Goal: Task Accomplishment & Management: Complete application form

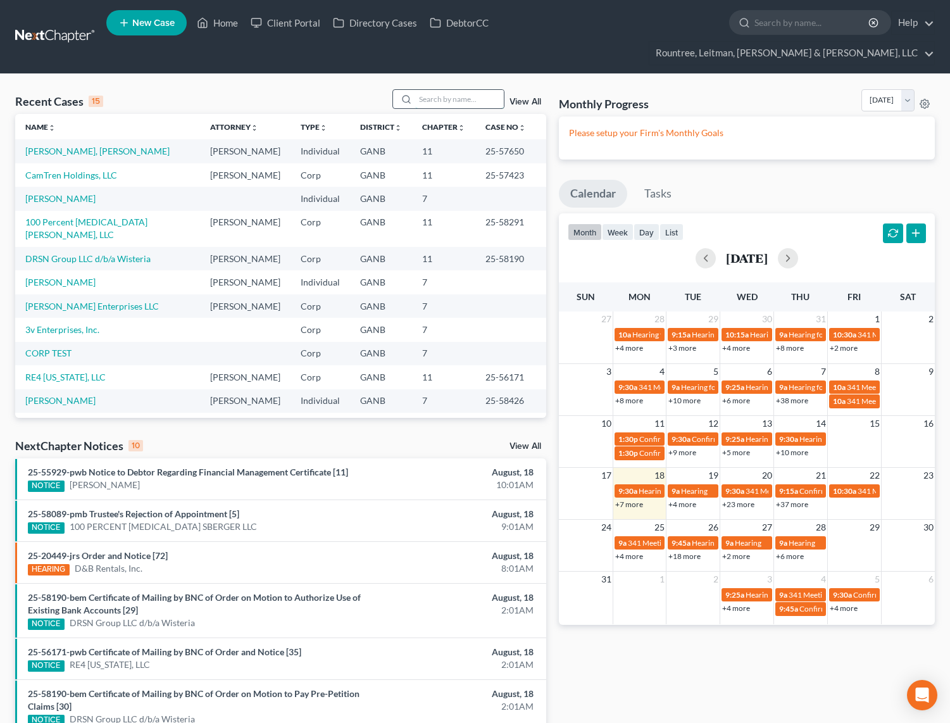
click at [447, 90] on input "search" at bounding box center [459, 99] width 89 height 18
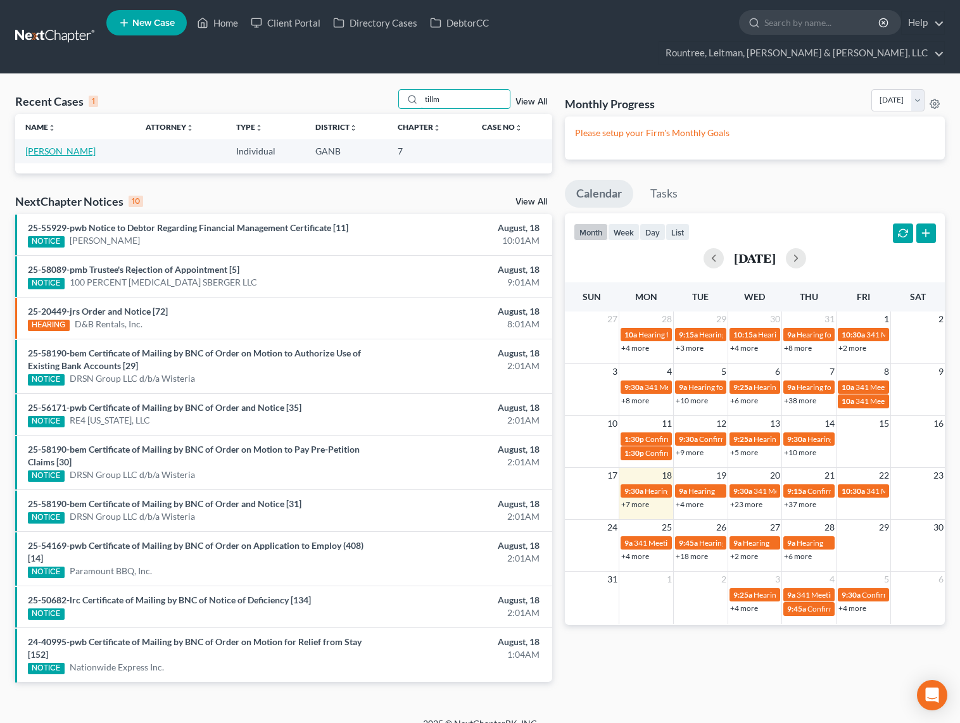
type input "tillm"
click at [64, 146] on link "[PERSON_NAME]" at bounding box center [60, 151] width 70 height 11
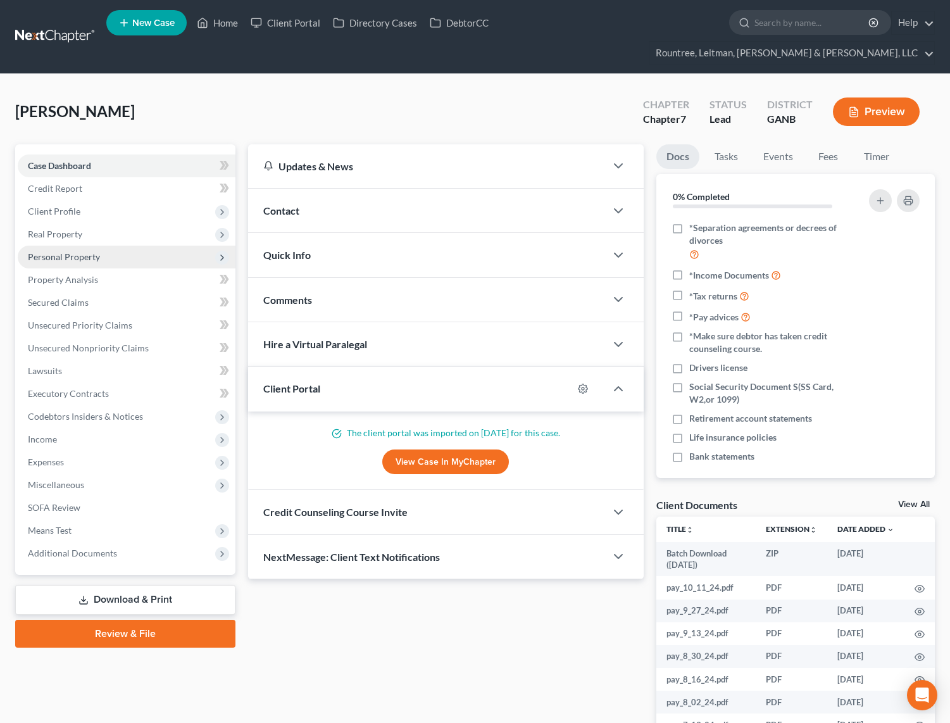
click at [55, 251] on span "Personal Property" at bounding box center [64, 256] width 72 height 11
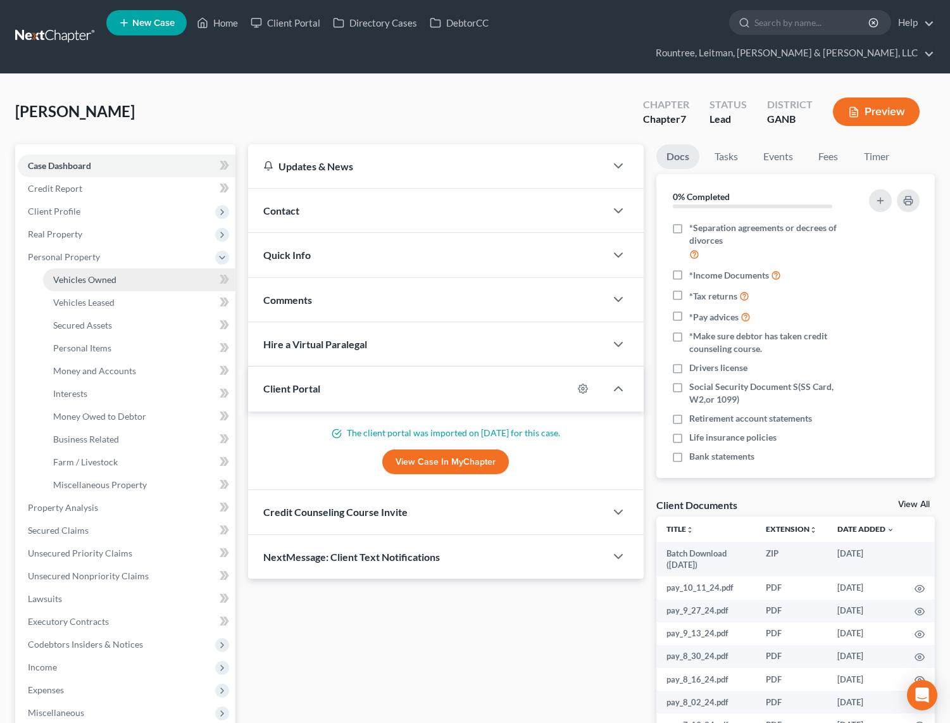
click at [77, 274] on span "Vehicles Owned" at bounding box center [84, 279] width 63 height 11
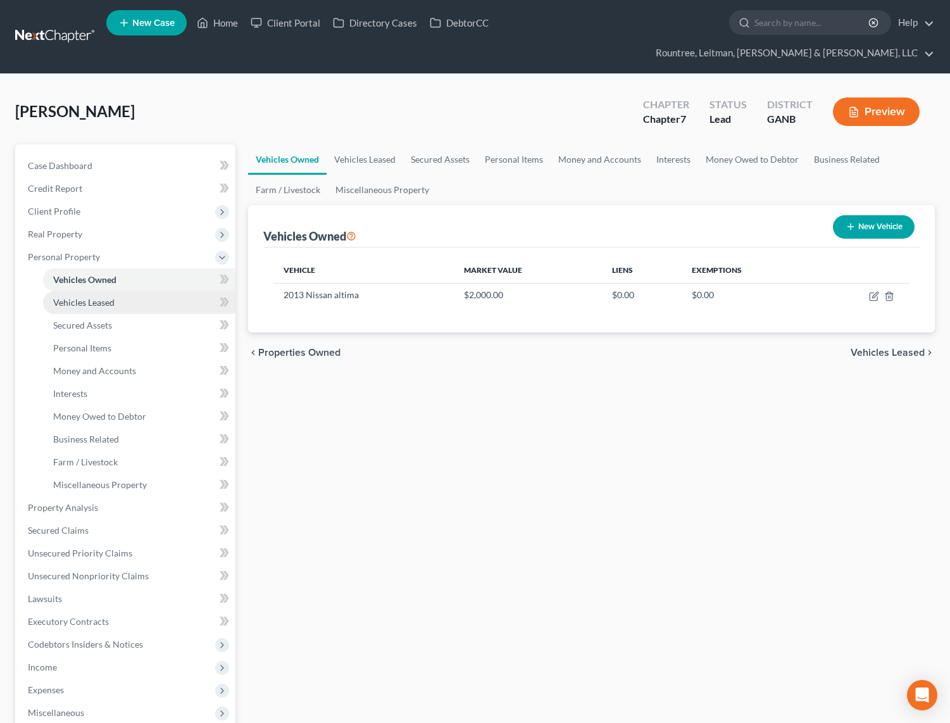
click at [83, 297] on span "Vehicles Leased" at bounding box center [83, 302] width 61 height 11
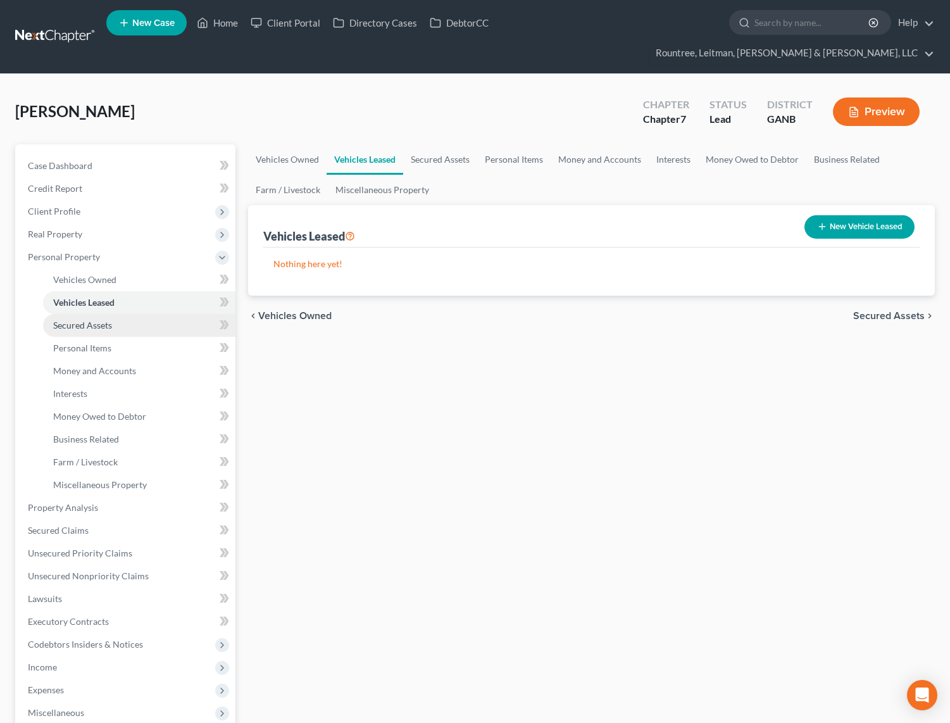
click at [85, 320] on span "Secured Assets" at bounding box center [82, 325] width 59 height 11
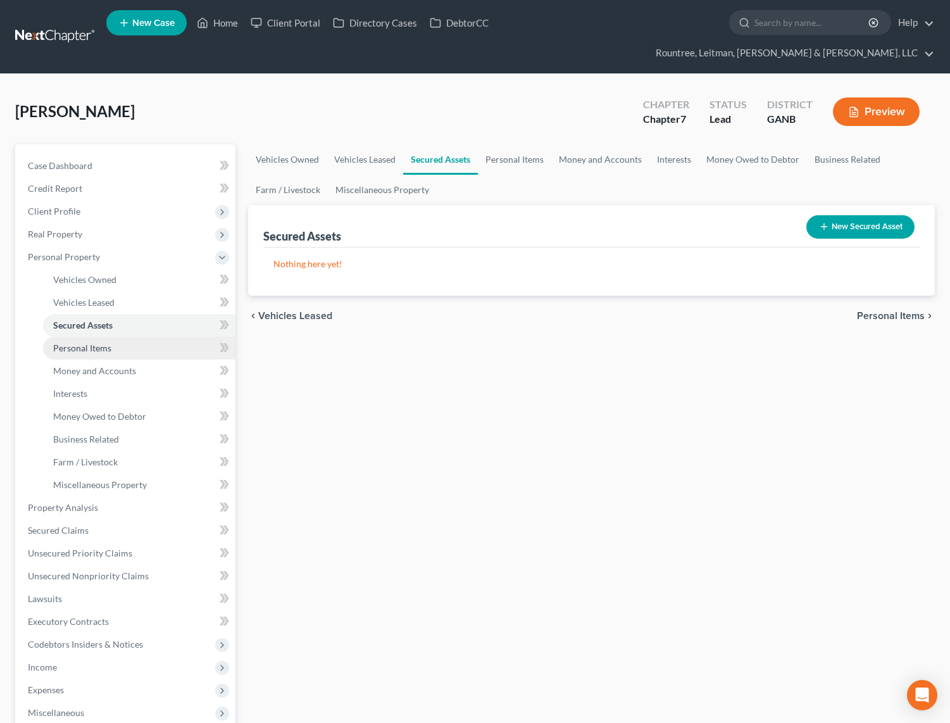
click at [90, 337] on link "Personal Items" at bounding box center [139, 348] width 192 height 23
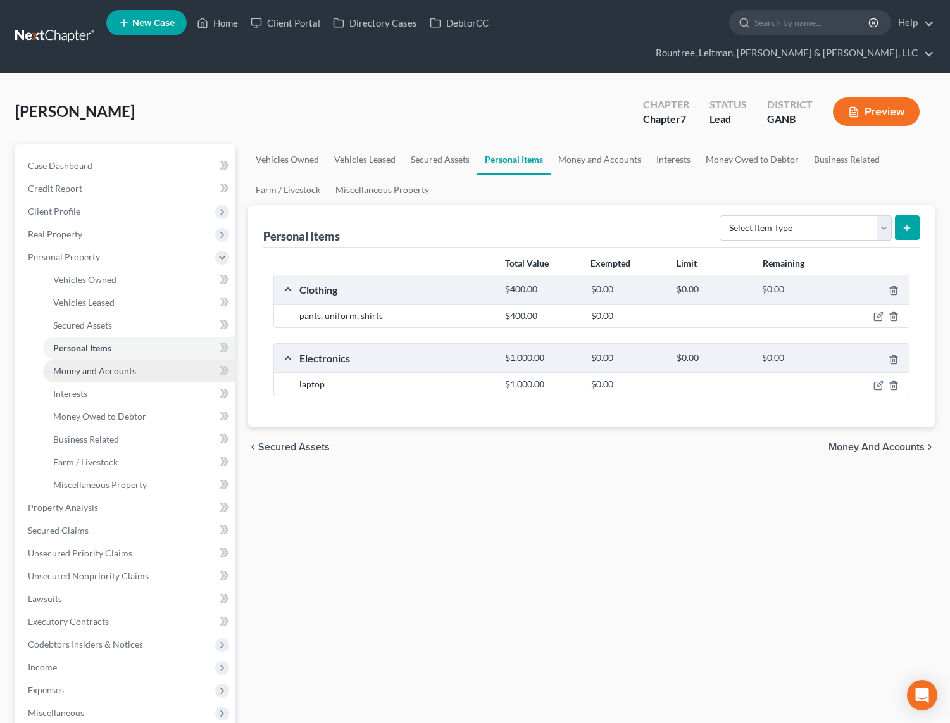
click at [91, 360] on link "Money and Accounts" at bounding box center [139, 371] width 192 height 23
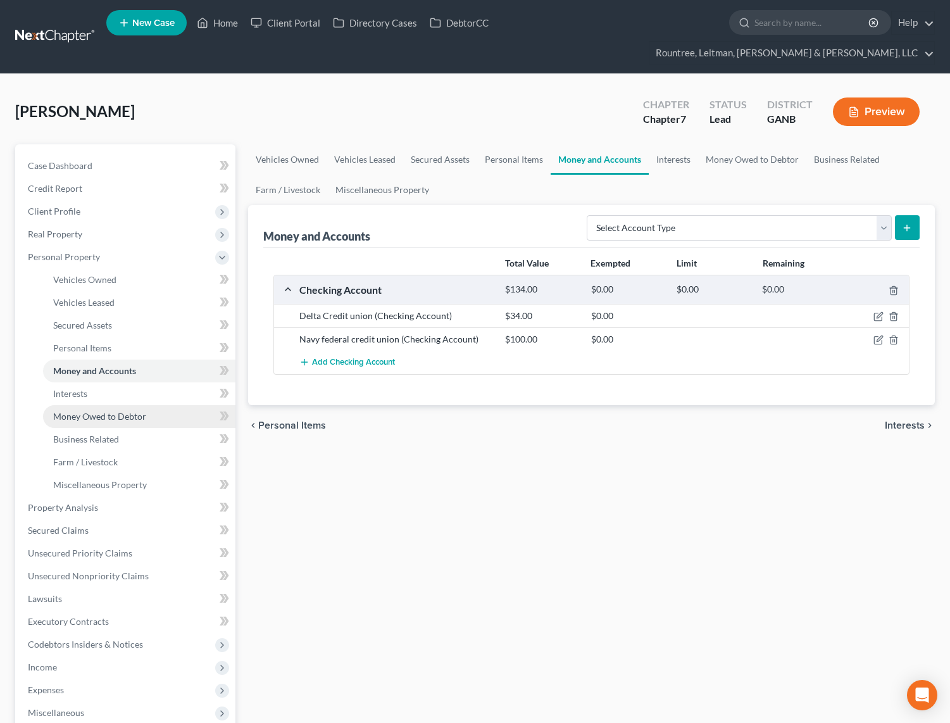
click at [75, 405] on link "Money Owed to Debtor" at bounding box center [139, 416] width 192 height 23
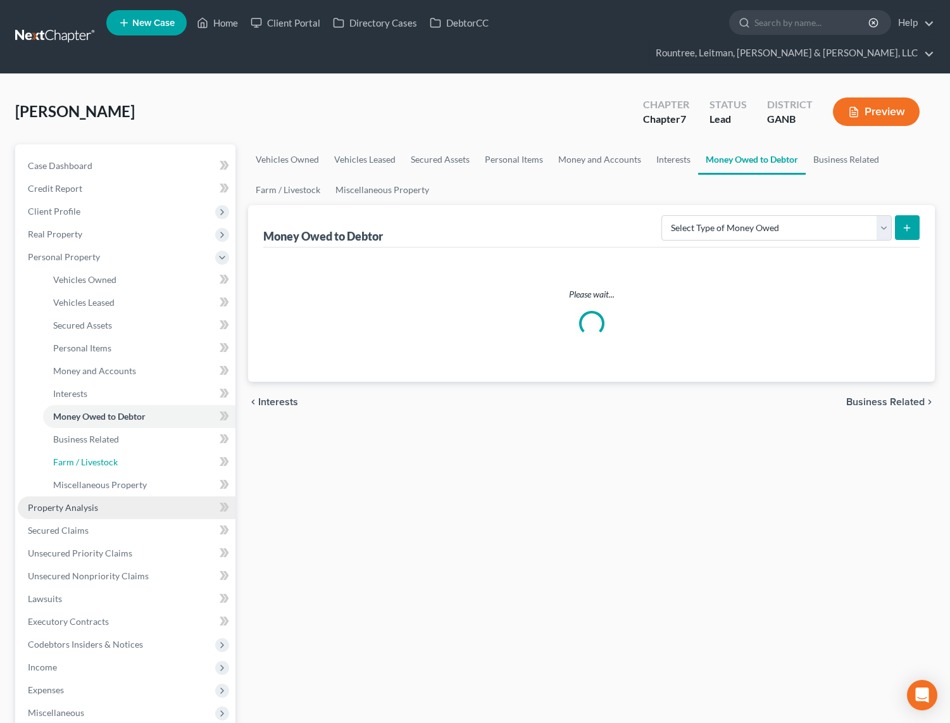
drag, startPoint x: 71, startPoint y: 430, endPoint x: 80, endPoint y: 487, distance: 57.8
click at [72, 451] on link "Farm / Livestock" at bounding box center [139, 462] width 192 height 23
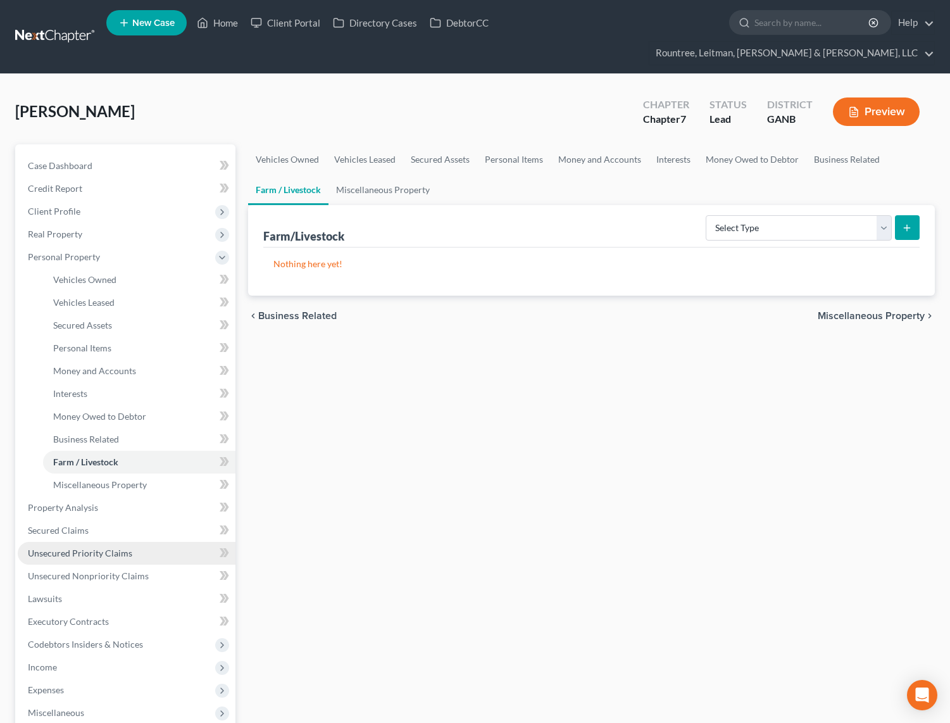
click at [80, 548] on span "Unsecured Priority Claims" at bounding box center [80, 553] width 104 height 11
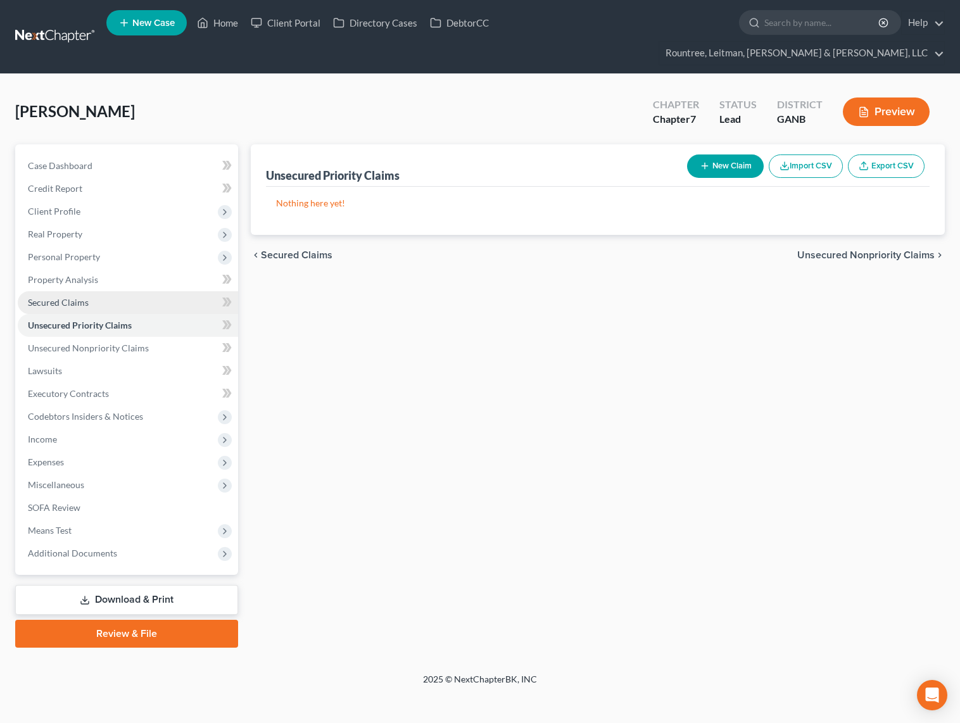
click at [80, 297] on span "Secured Claims" at bounding box center [58, 302] width 61 height 11
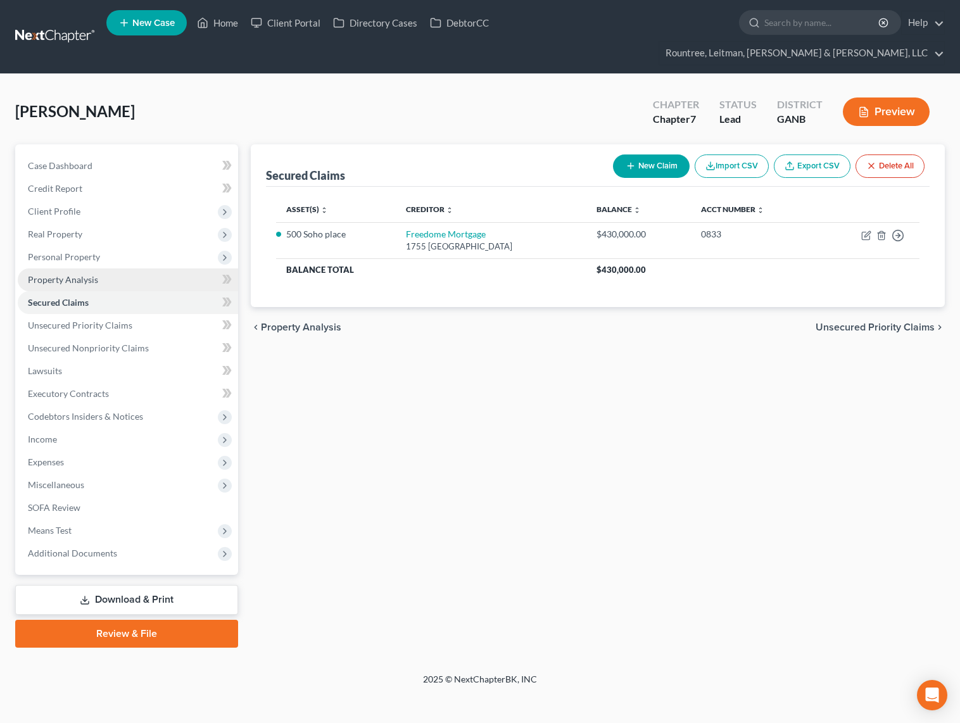
click at [77, 268] on link "Property Analysis" at bounding box center [128, 279] width 220 height 23
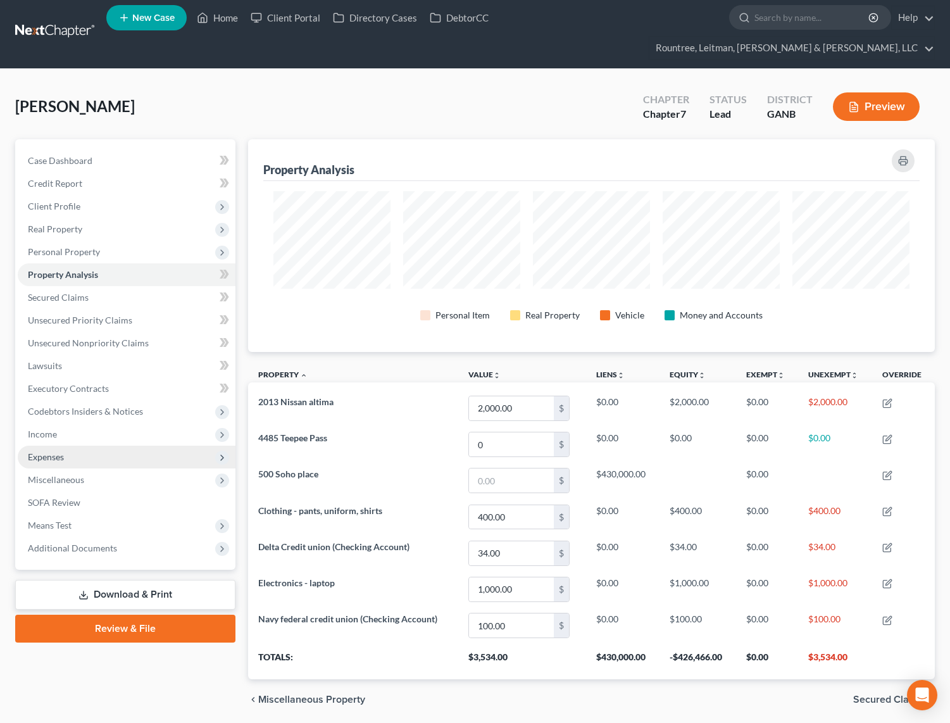
click at [59, 446] on span "Expenses" at bounding box center [127, 457] width 218 height 23
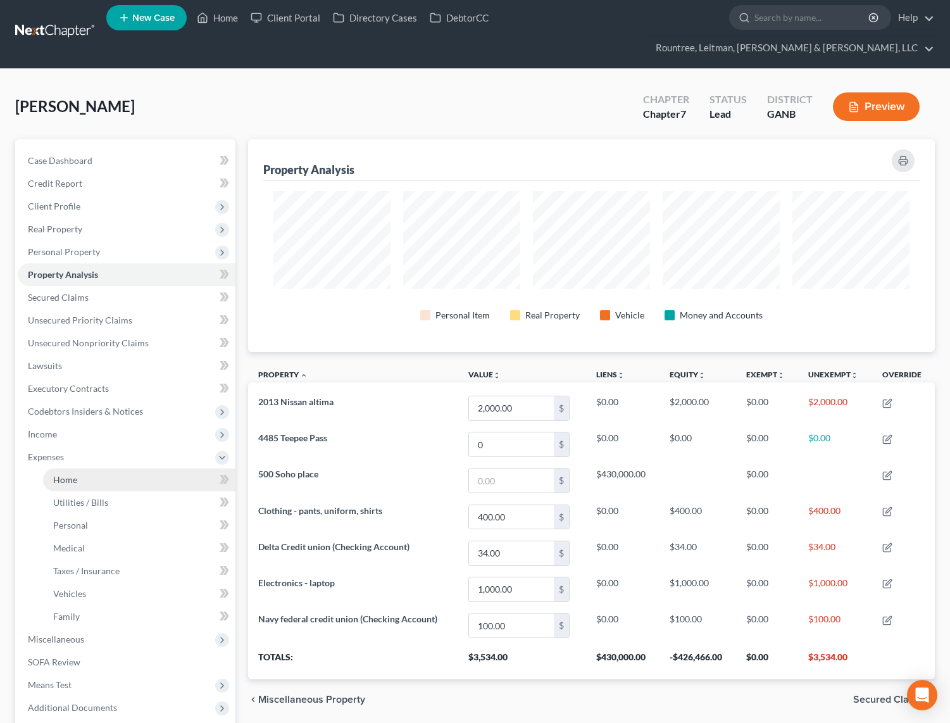
click at [75, 474] on span "Home" at bounding box center [65, 479] width 24 height 11
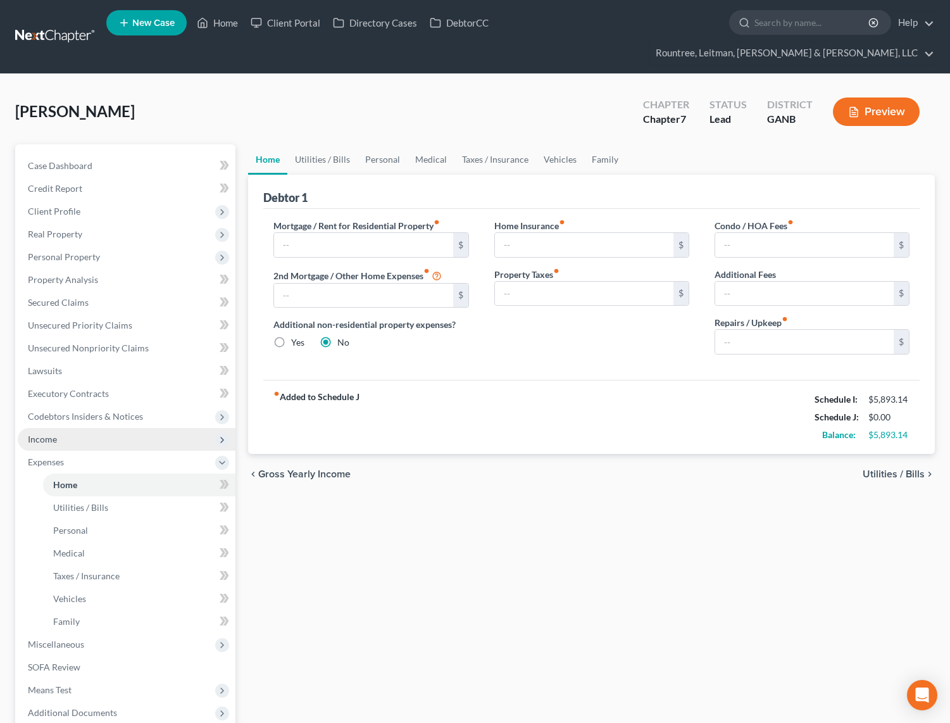
click at [58, 428] on span "Income" at bounding box center [127, 439] width 218 height 23
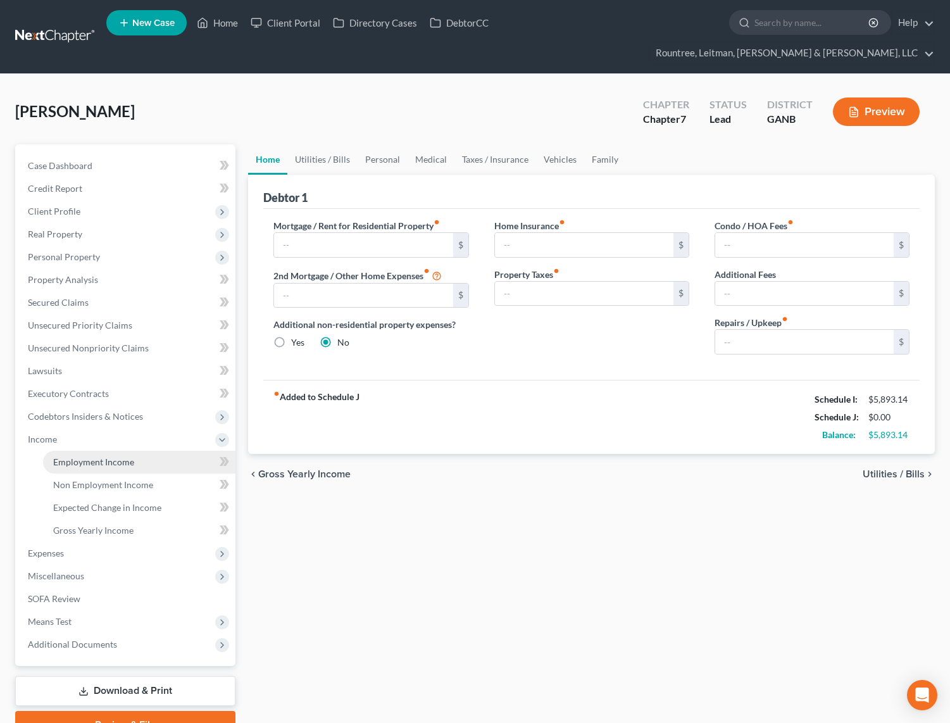
click at [80, 456] on span "Employment Income" at bounding box center [93, 461] width 81 height 11
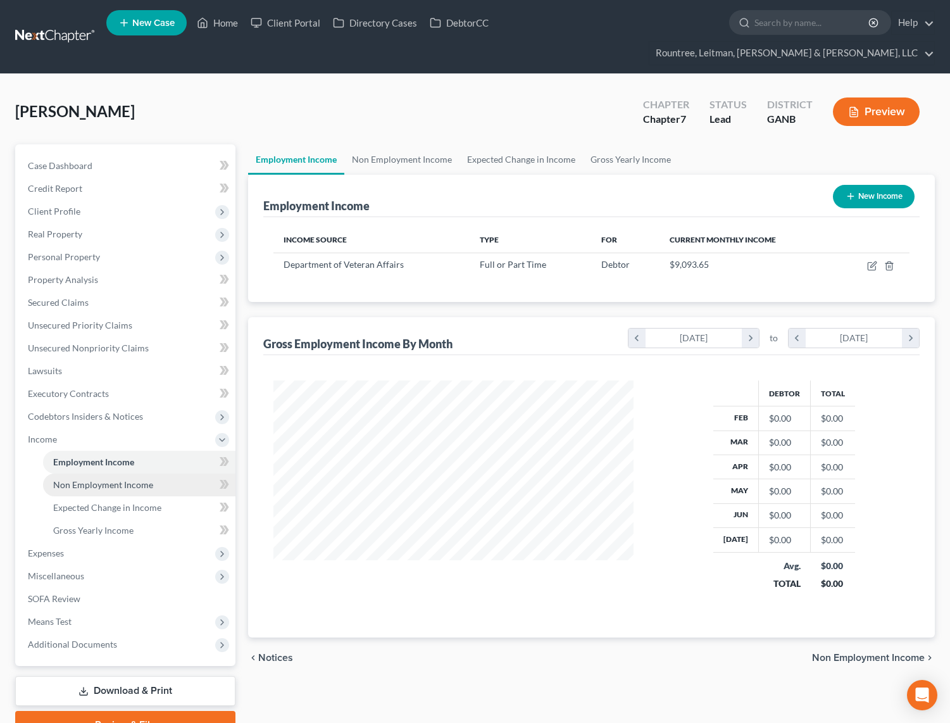
scroll to position [227, 386]
click at [402, 145] on link "Non Employment Income" at bounding box center [401, 159] width 115 height 30
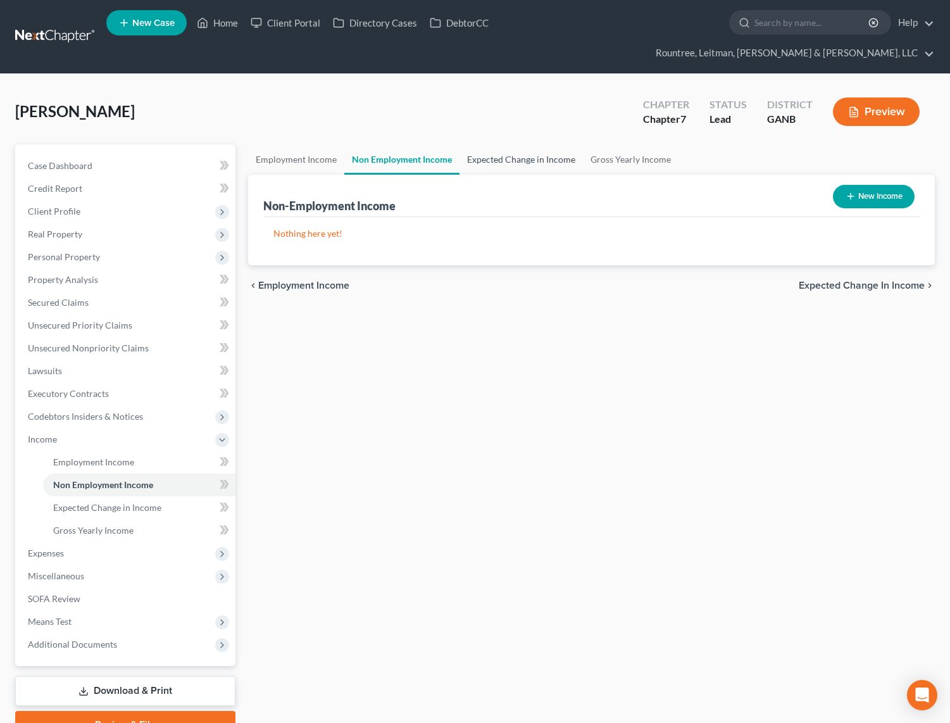
click at [510, 144] on link "Expected Change in Income" at bounding box center [521, 159] width 123 height 30
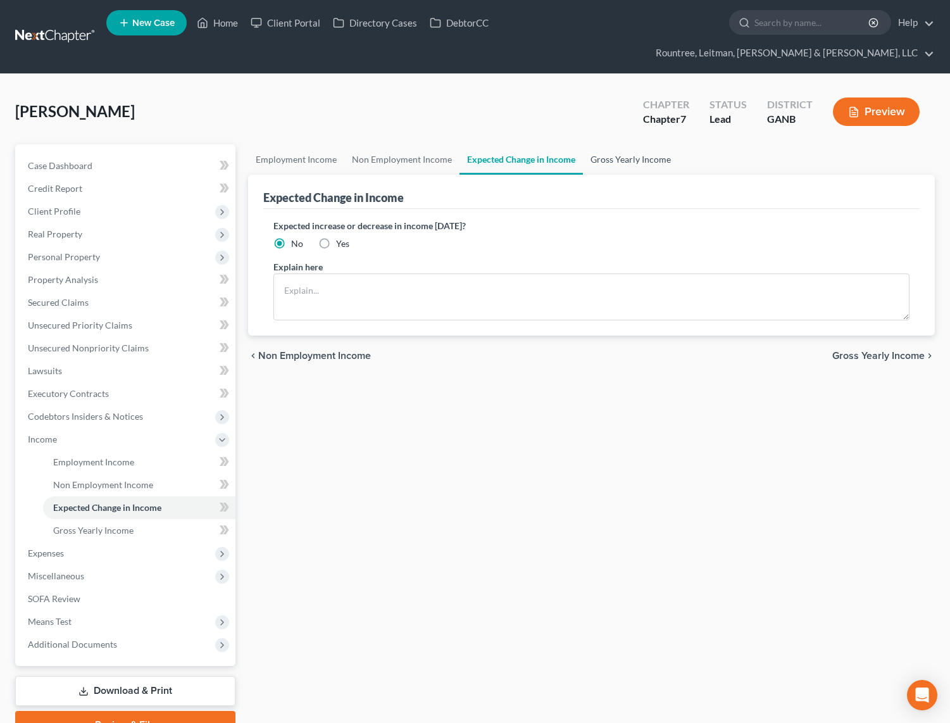
click at [632, 144] on link "Gross Yearly Income" at bounding box center [631, 159] width 96 height 30
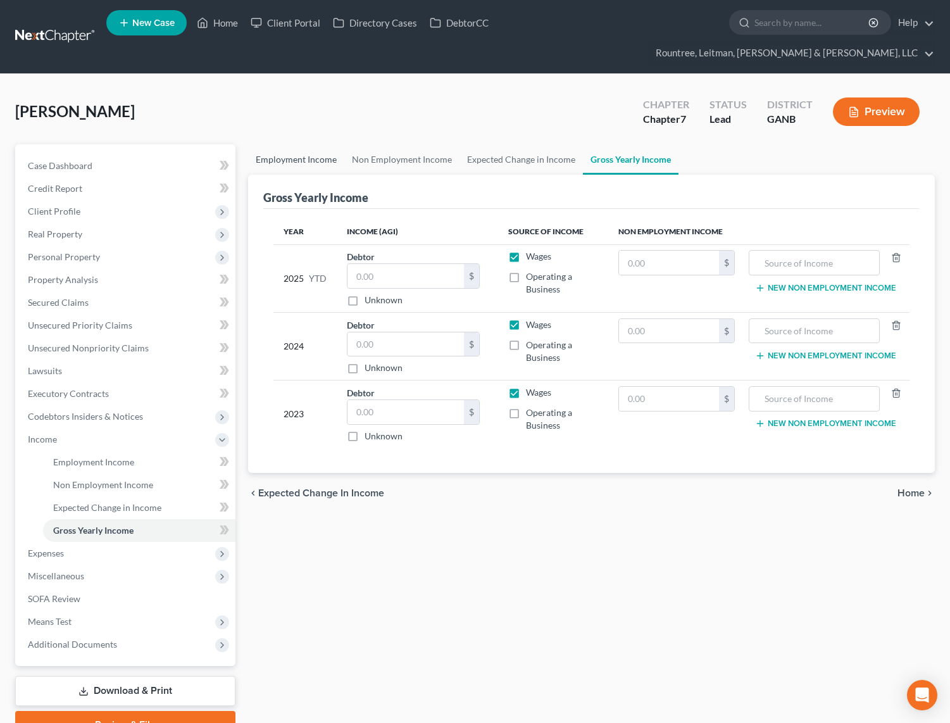
click at [327, 144] on link "Employment Income" at bounding box center [296, 159] width 96 height 30
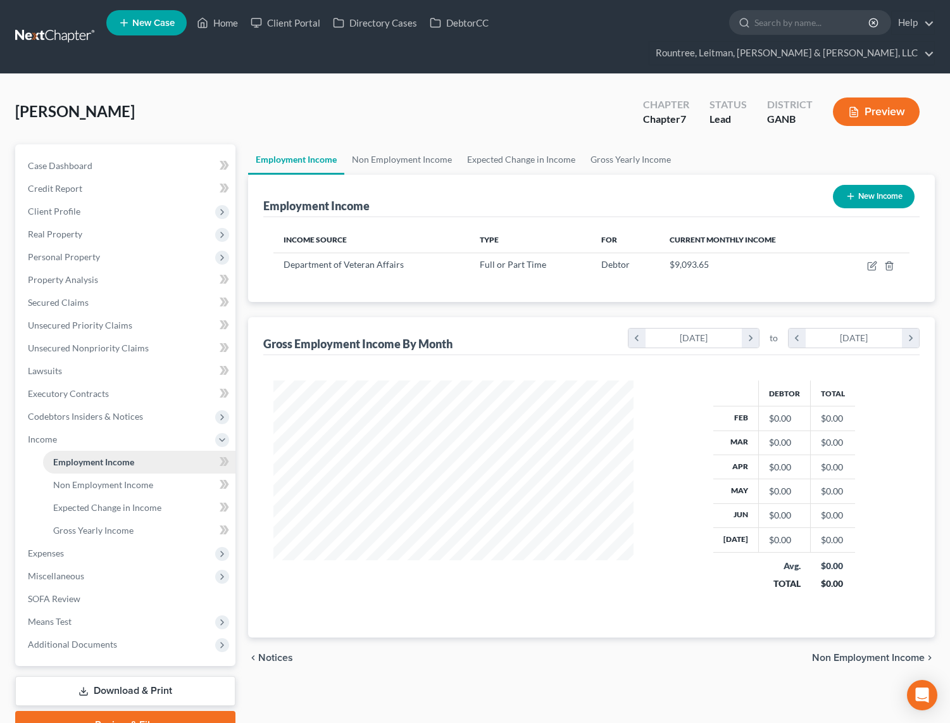
scroll to position [227, 386]
click at [82, 342] on span "Unsecured Nonpriority Claims" at bounding box center [88, 347] width 121 height 11
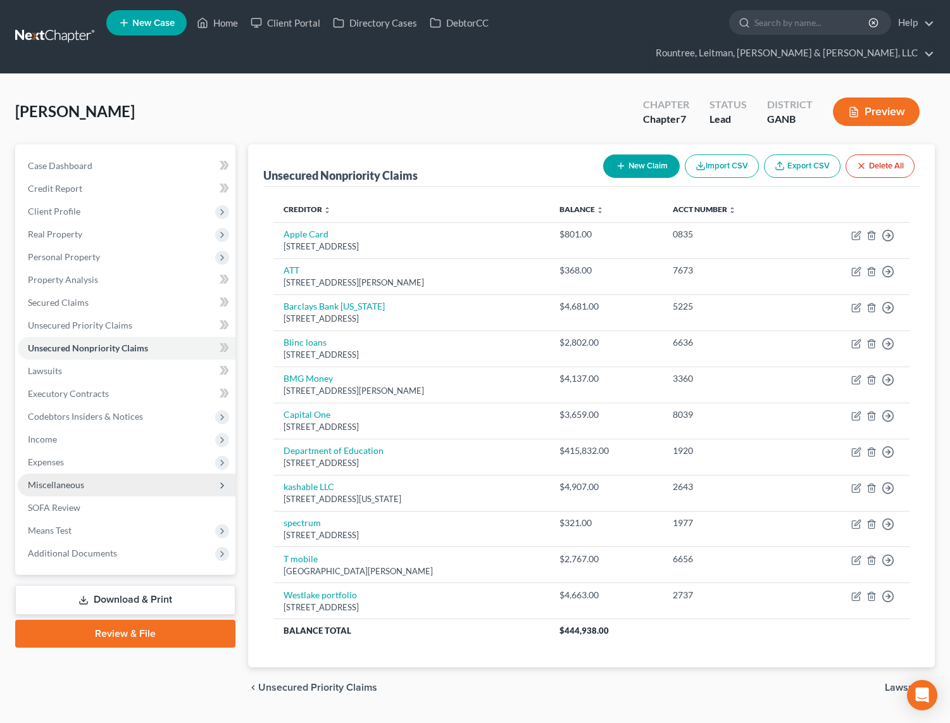
click at [77, 479] on span "Miscellaneous" at bounding box center [56, 484] width 56 height 11
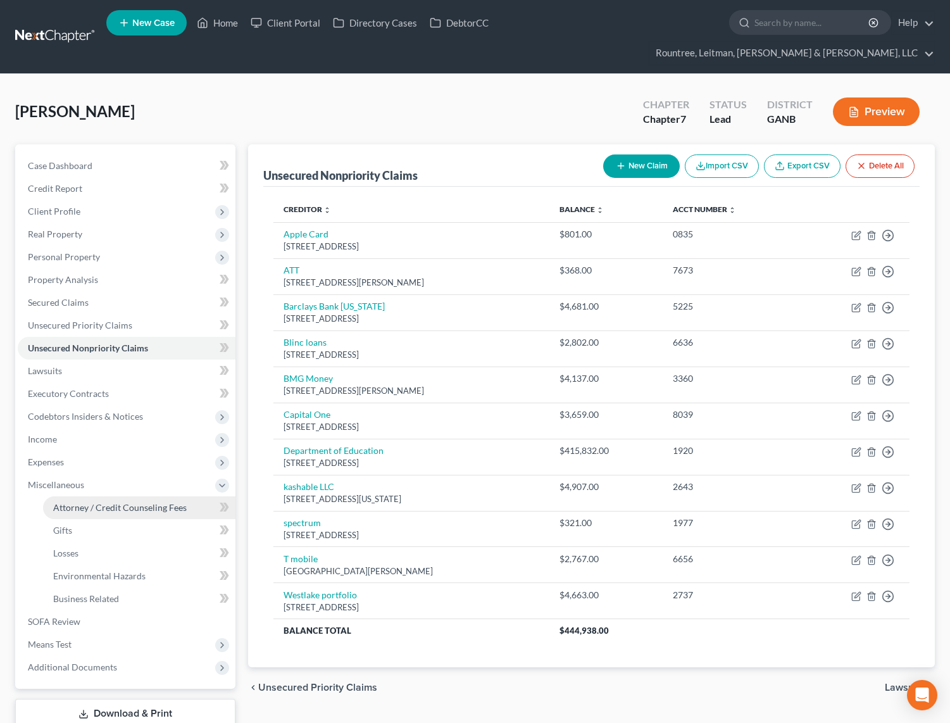
click at [99, 502] on span "Attorney / Credit Counseling Fees" at bounding box center [120, 507] width 134 height 11
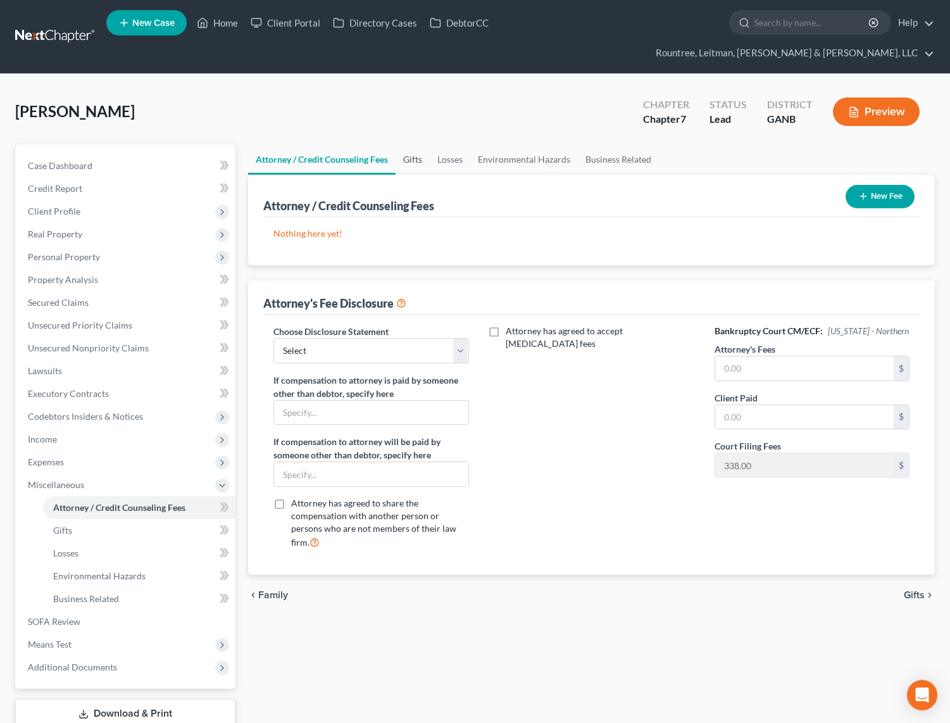
click at [411, 144] on link "Gifts" at bounding box center [413, 159] width 34 height 30
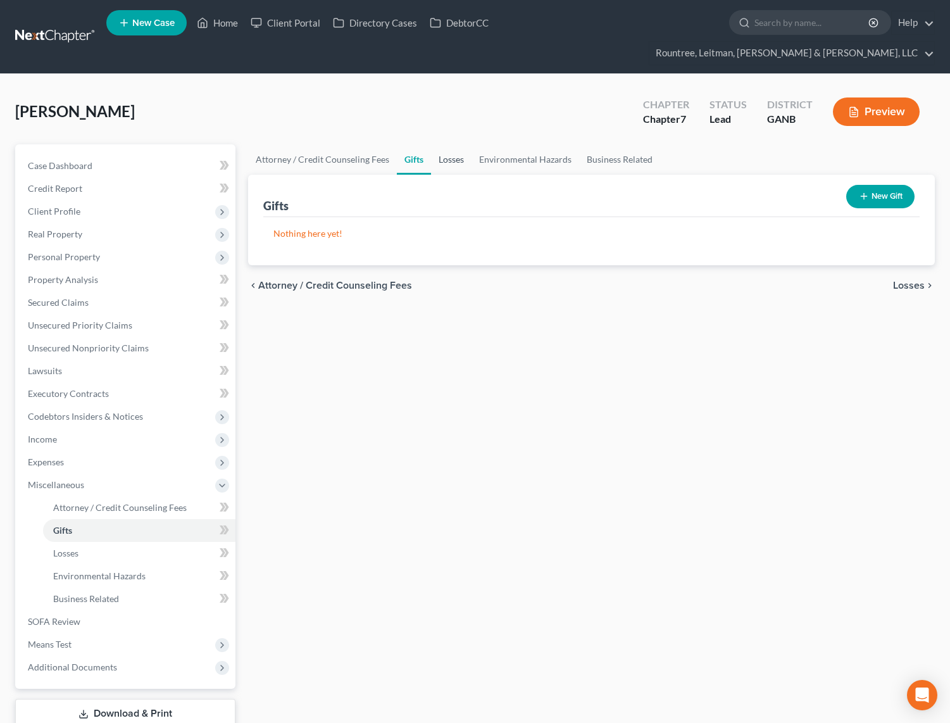
click at [445, 144] on link "Losses" at bounding box center [451, 159] width 41 height 30
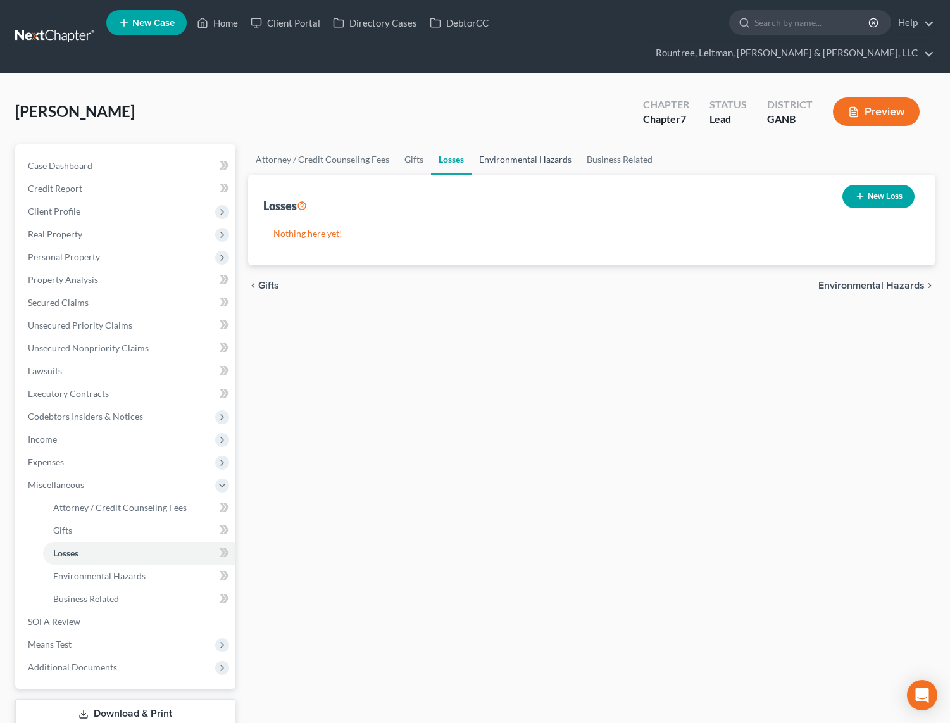
click at [515, 144] on link "Environmental Hazards" at bounding box center [526, 159] width 108 height 30
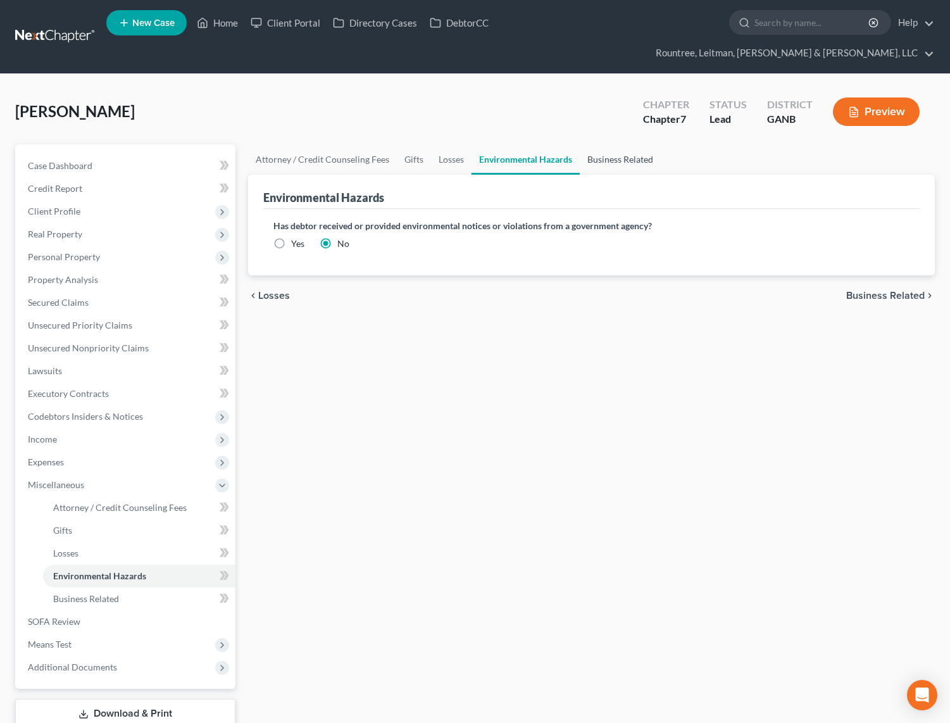
click at [633, 144] on link "Business Related" at bounding box center [620, 159] width 81 height 30
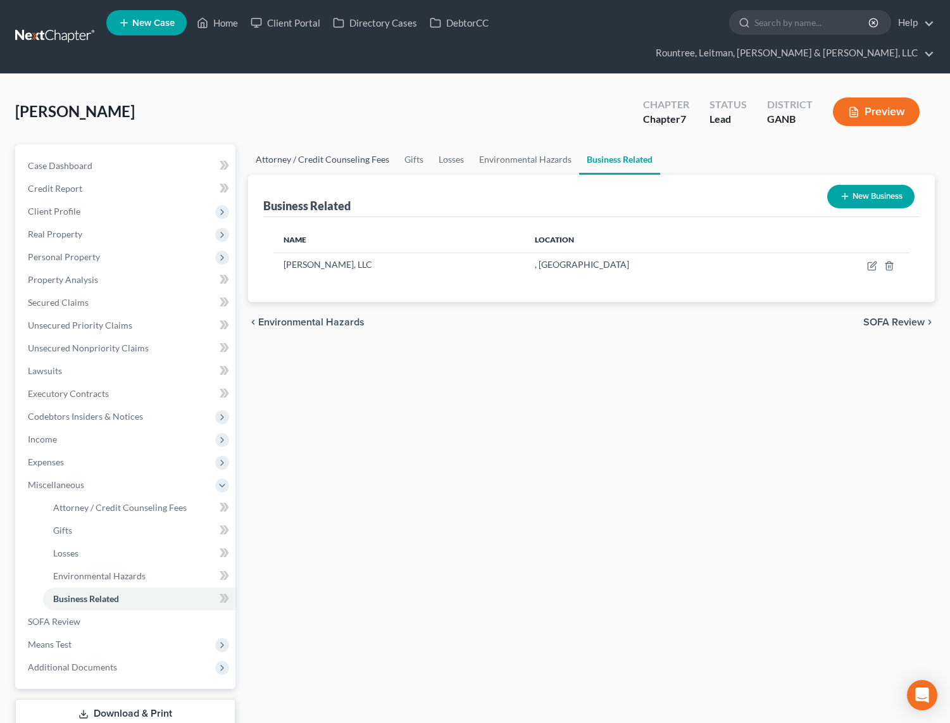
click at [316, 144] on link "Attorney / Credit Counseling Fees" at bounding box center [322, 159] width 149 height 30
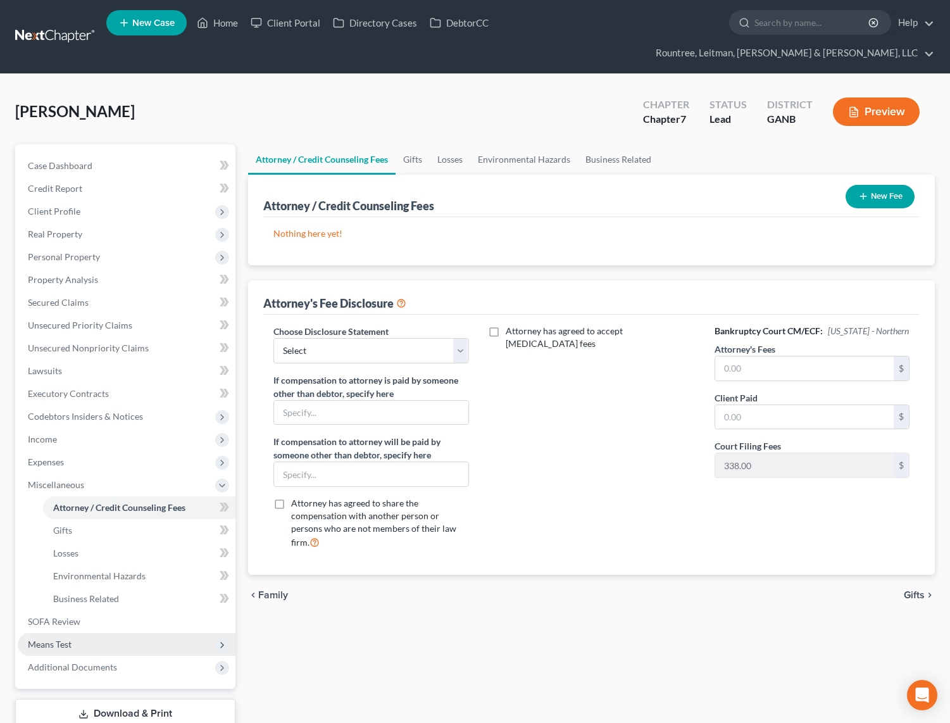
click at [58, 639] on span "Means Test" at bounding box center [50, 644] width 44 height 11
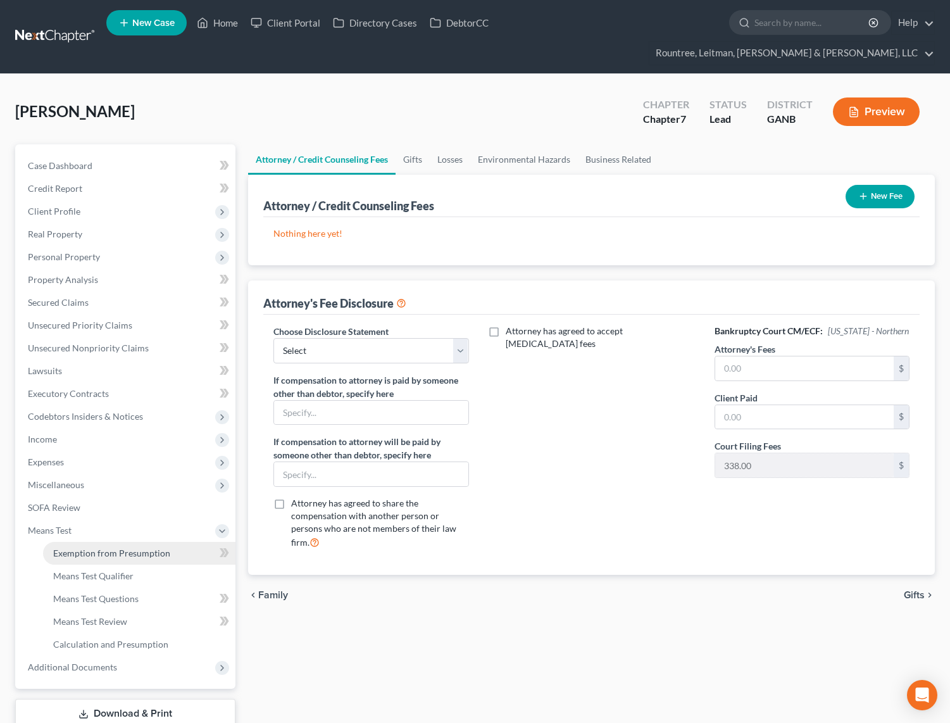
click at [120, 542] on link "Exemption from Presumption" at bounding box center [139, 553] width 192 height 23
